Goal: Task Accomplishment & Management: Manage account settings

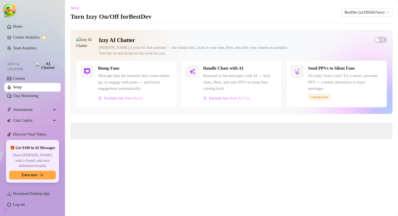
click at [222, 48] on div "[PERSON_NAME] is your AI chat assistant — she bumps fans, chats in your tone, f…" at bounding box center [234, 50] width 271 height 11
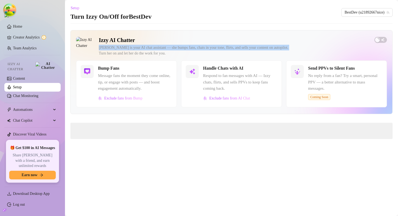
click at [222, 48] on div "[PERSON_NAME] is your AI chat assistant — she bumps fans, chats in your tone, f…" at bounding box center [234, 50] width 271 height 11
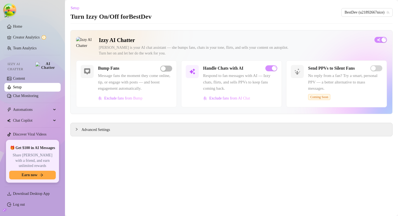
click at [217, 49] on div "[PERSON_NAME] is your AI chat assistant — she bumps fans, chats in your tone, f…" at bounding box center [234, 50] width 271 height 11
click at [23, 206] on link "Log out" at bounding box center [19, 204] width 12 height 4
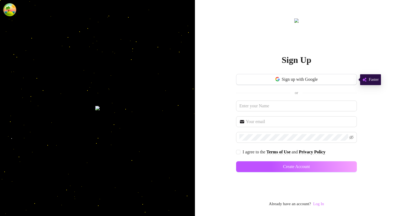
click at [317, 203] on link "Log In" at bounding box center [318, 203] width 11 height 4
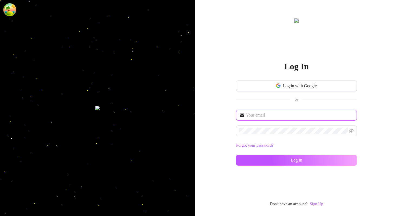
click at [269, 118] on input "text" at bounding box center [300, 115] width 108 height 6
click at [274, 118] on span at bounding box center [296, 115] width 121 height 11
click at [274, 113] on input "text" at bounding box center [300, 115] width 108 height 6
type input "[EMAIL_ADDRESS][DOMAIN_NAME]"
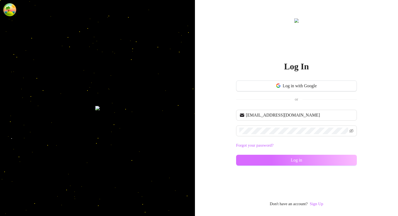
click at [288, 160] on button "Log in" at bounding box center [296, 159] width 121 height 11
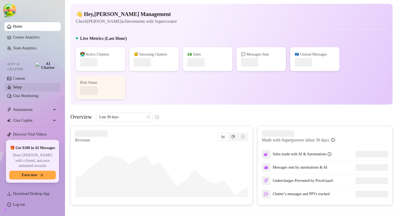
click at [22, 87] on link "Setup" at bounding box center [17, 87] width 9 height 4
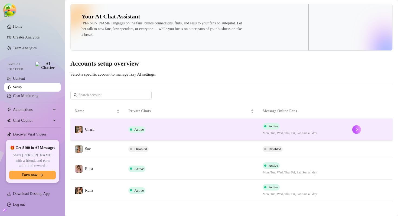
click at [163, 137] on td "Active" at bounding box center [191, 130] width 134 height 22
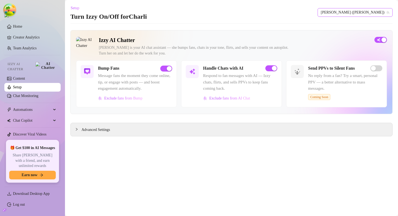
click at [364, 12] on span "[PERSON_NAME] ([PERSON_NAME])" at bounding box center [355, 12] width 68 height 8
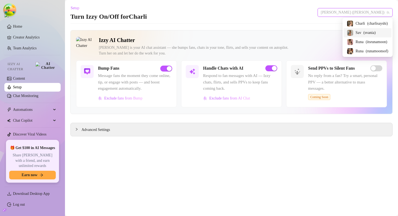
click at [355, 32] on span "Sav" at bounding box center [358, 33] width 6 height 6
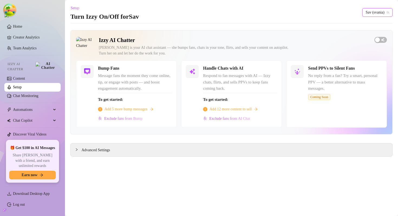
click at [370, 14] on span "Sav (svania)" at bounding box center [377, 12] width 24 height 8
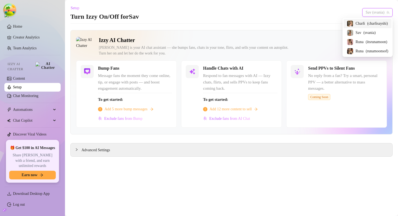
click at [367, 22] on span "( charlisayshi )" at bounding box center [377, 24] width 21 height 6
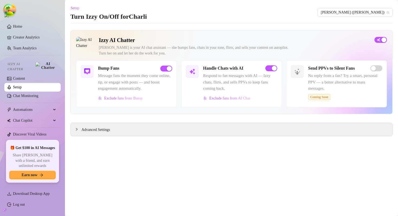
click at [22, 85] on link "Setup" at bounding box center [17, 87] width 9 height 4
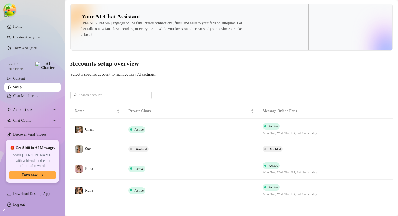
scroll to position [2, 0]
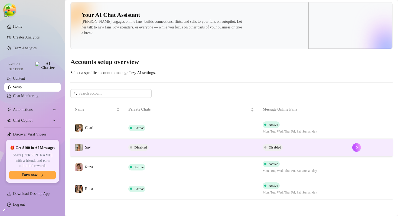
click at [160, 147] on td "Disabled" at bounding box center [191, 148] width 134 height 18
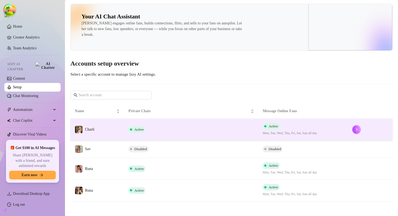
scroll to position [2, 0]
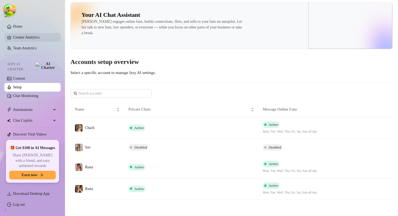
click at [36, 36] on link "Creator Analytics" at bounding box center [34, 37] width 43 height 9
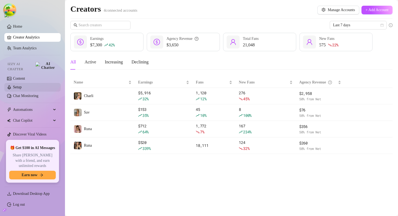
click at [22, 87] on link "Setup" at bounding box center [17, 87] width 9 height 4
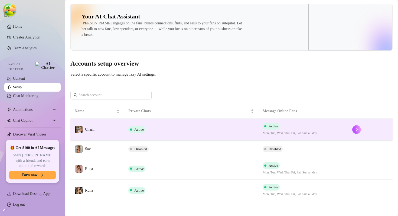
click at [116, 130] on td "Charli" at bounding box center [97, 130] width 54 height 22
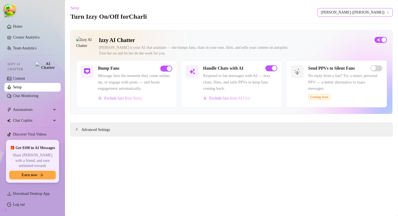
click at [369, 10] on span "[PERSON_NAME] ([PERSON_NAME])" at bounding box center [355, 12] width 68 height 8
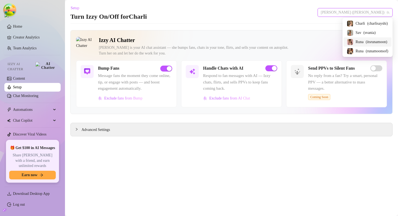
click at [355, 41] on span "Runa" at bounding box center [359, 42] width 8 height 6
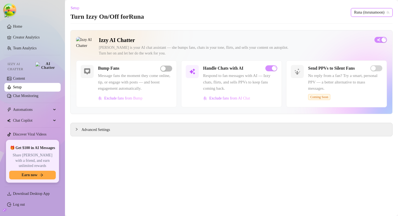
click at [361, 12] on span "Runa (itsrunamoon)" at bounding box center [371, 12] width 35 height 8
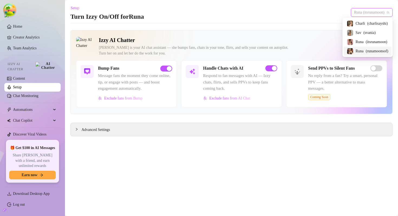
click at [355, 52] on span "Runa" at bounding box center [359, 51] width 8 height 6
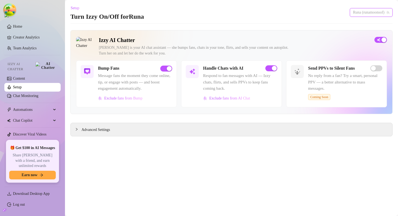
click at [359, 12] on span "Runa (runamoonsof)" at bounding box center [371, 12] width 36 height 8
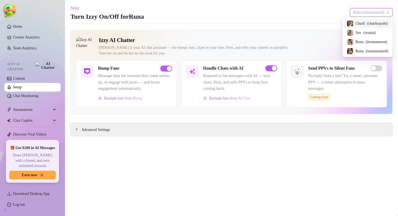
click at [356, 24] on span "Charli" at bounding box center [359, 24] width 9 height 6
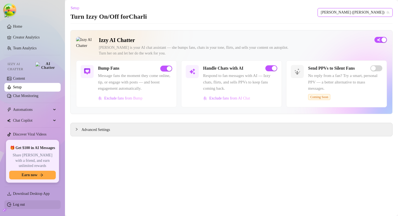
click at [25, 204] on link "Log out" at bounding box center [19, 204] width 12 height 4
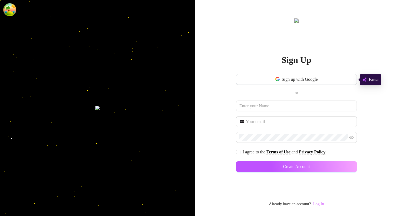
click at [320, 203] on link "Log In" at bounding box center [318, 203] width 11 height 4
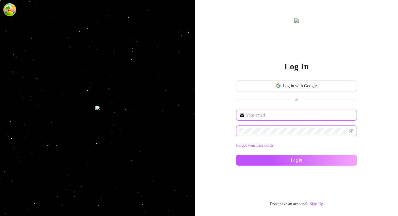
type input "[EMAIL_ADDRESS][DOMAIN_NAME]"
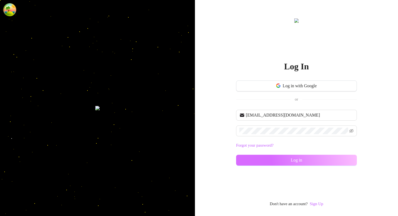
click at [291, 159] on span "Log in" at bounding box center [296, 159] width 11 height 5
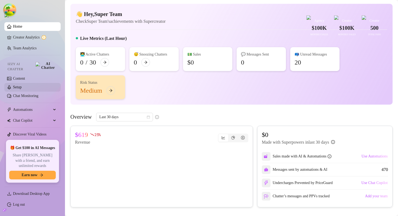
click at [22, 86] on link "Setup" at bounding box center [17, 87] width 9 height 4
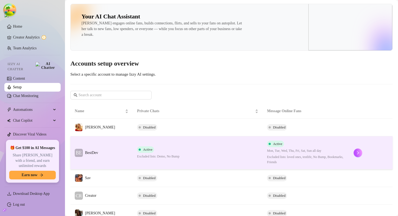
click at [114, 147] on td "BE BestDev" at bounding box center [101, 152] width 62 height 33
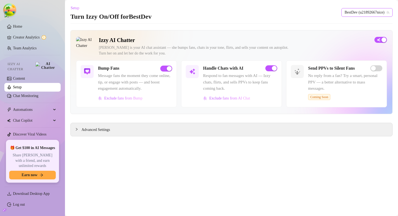
click at [349, 14] on span "BestDev (u21892667nice)" at bounding box center [366, 12] width 45 height 8
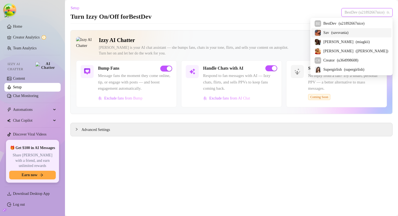
click at [347, 31] on div "Sav ( savsvania )" at bounding box center [351, 32] width 74 height 6
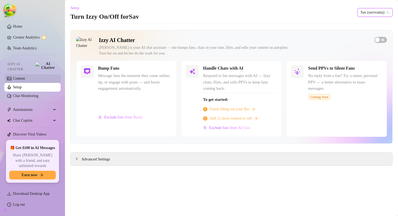
click at [23, 77] on link "Content" at bounding box center [19, 78] width 12 height 4
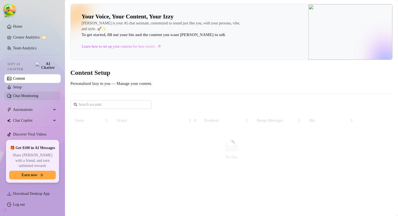
click at [29, 94] on link "Chat Monitoring" at bounding box center [25, 96] width 25 height 4
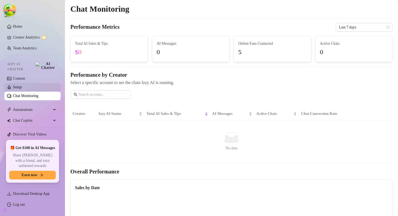
click at [22, 85] on link "Setup" at bounding box center [17, 87] width 9 height 4
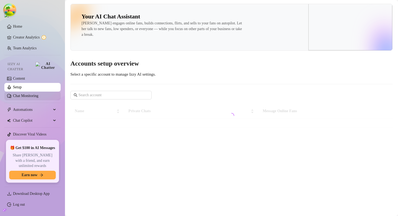
click at [29, 95] on link "Chat Monitoring" at bounding box center [25, 96] width 25 height 4
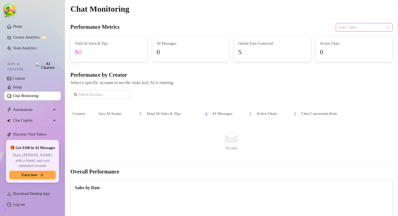
click at [367, 24] on span "Last 7 days" at bounding box center [364, 27] width 50 height 8
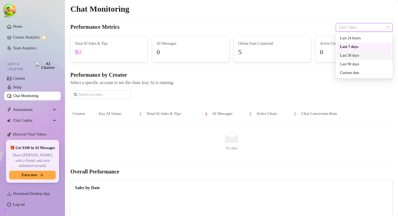
click at [349, 55] on div "Last 30 days" at bounding box center [364, 55] width 48 height 6
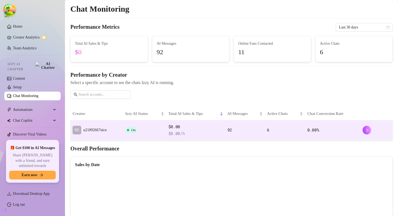
click at [135, 125] on td "On" at bounding box center [144, 130] width 43 height 20
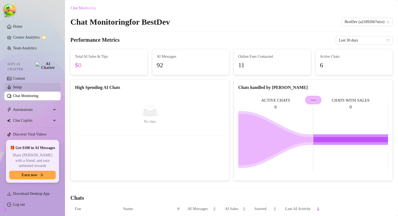
click at [22, 85] on link "Setup" at bounding box center [17, 87] width 9 height 4
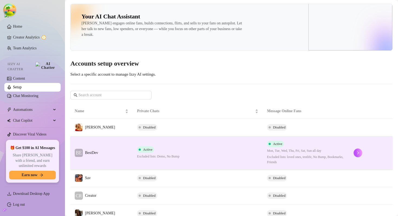
click at [158, 153] on div "Active Excluded lists: Demo, No Bump" at bounding box center [158, 152] width 42 height 13
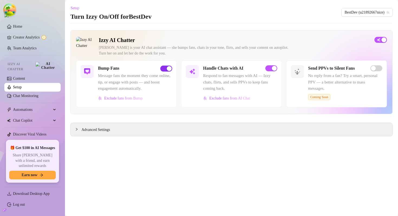
click at [166, 70] on span "button" at bounding box center [166, 68] width 12 height 6
click at [167, 69] on span "button" at bounding box center [166, 68] width 12 height 6
click at [187, 47] on div "[PERSON_NAME] is your AI chat assistant — she bumps fans, chats in your tone, f…" at bounding box center [234, 50] width 271 height 11
